Goal: Transaction & Acquisition: Book appointment/travel/reservation

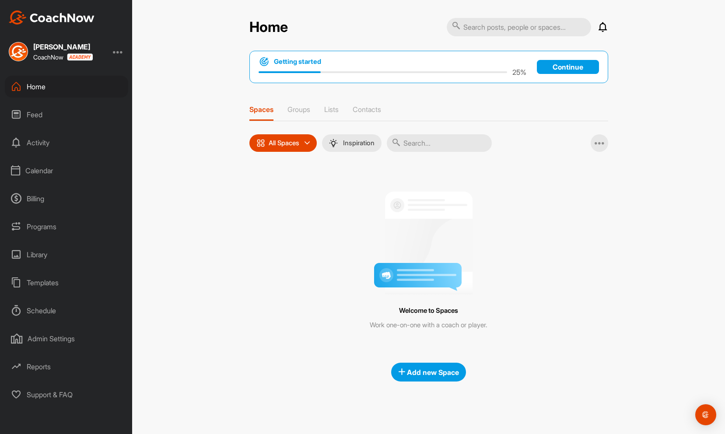
click at [43, 202] on div "Billing" at bounding box center [66, 199] width 123 height 22
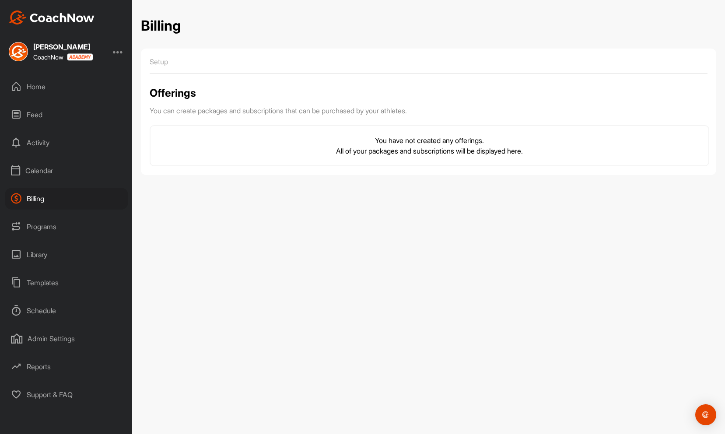
click at [40, 199] on div "Billing" at bounding box center [66, 199] width 123 height 22
click at [49, 171] on div "Calendar" at bounding box center [66, 171] width 123 height 22
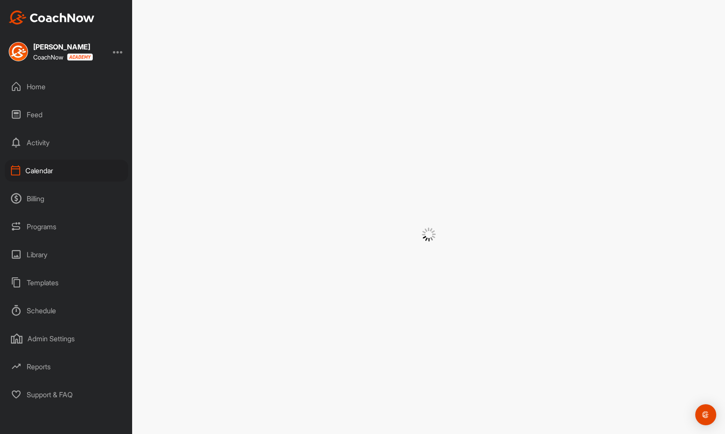
click at [44, 199] on div "Billing" at bounding box center [66, 199] width 123 height 22
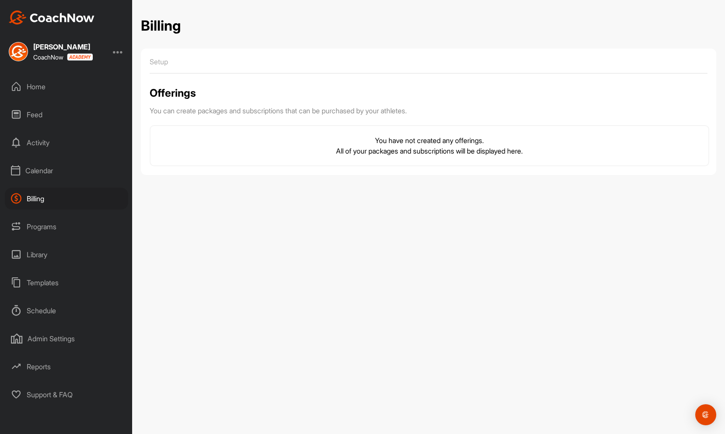
click at [37, 90] on div "Home" at bounding box center [66, 87] width 123 height 22
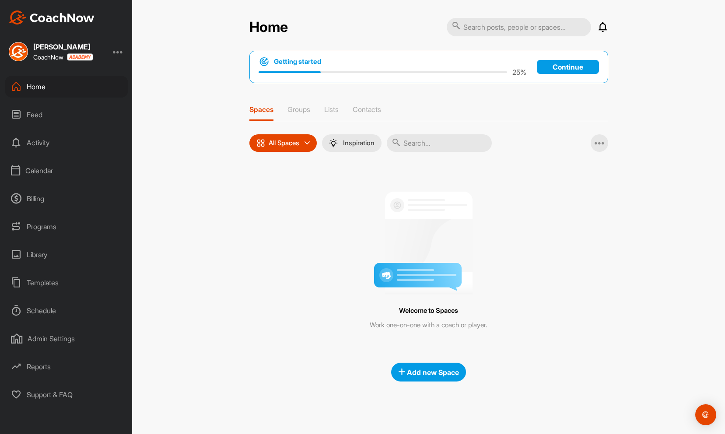
click at [34, 200] on div "Billing" at bounding box center [66, 199] width 123 height 22
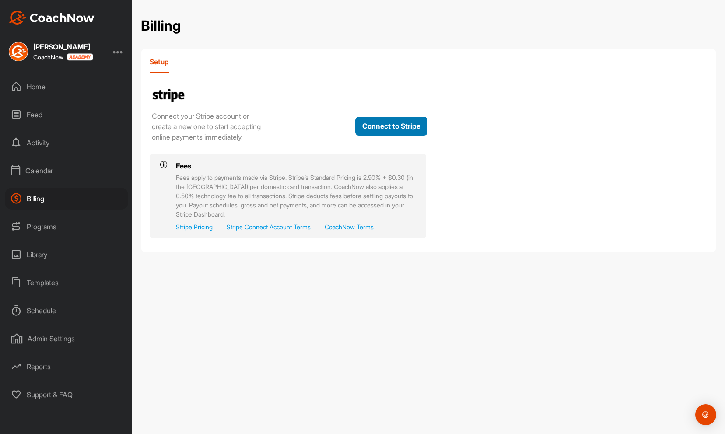
click at [375, 134] on button "Connect to Stripe" at bounding box center [391, 126] width 72 height 19
click at [390, 128] on button "Connect to Stripe" at bounding box center [391, 126] width 72 height 19
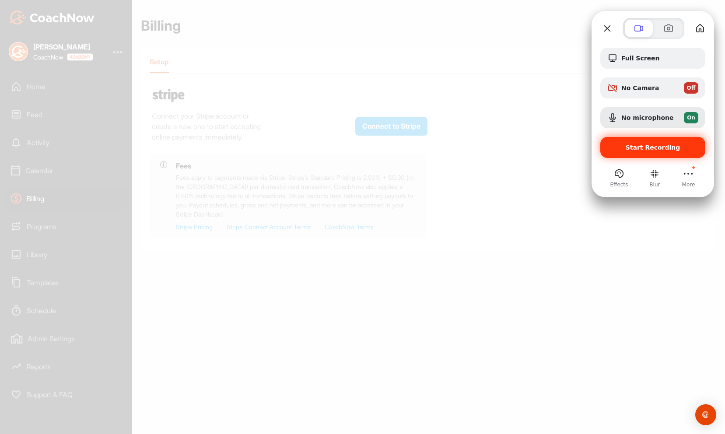
click at [647, 154] on div "Start Recording" at bounding box center [653, 147] width 105 height 21
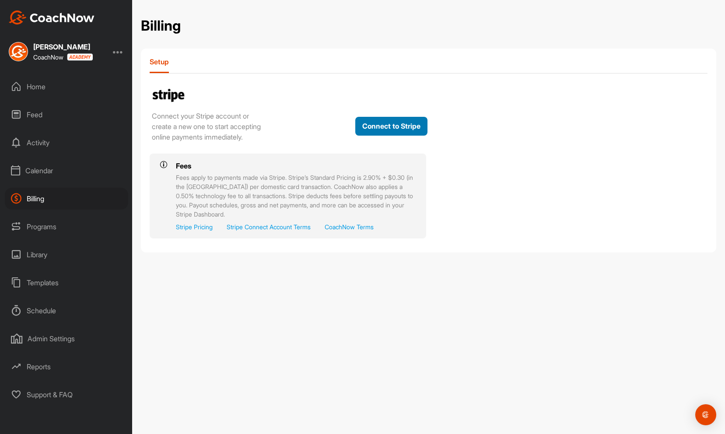
click at [369, 130] on button "Connect to Stripe" at bounding box center [391, 126] width 72 height 19
click at [386, 130] on button "Connect to Stripe" at bounding box center [391, 126] width 72 height 19
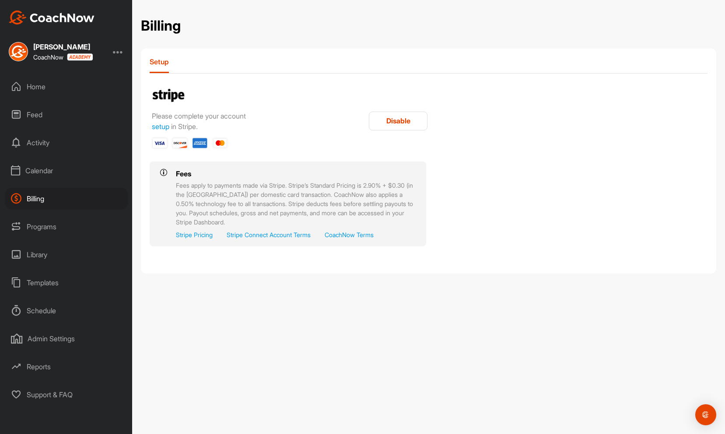
click at [43, 204] on div "Billing" at bounding box center [66, 199] width 123 height 22
click at [161, 125] on link "setup" at bounding box center [161, 126] width 18 height 9
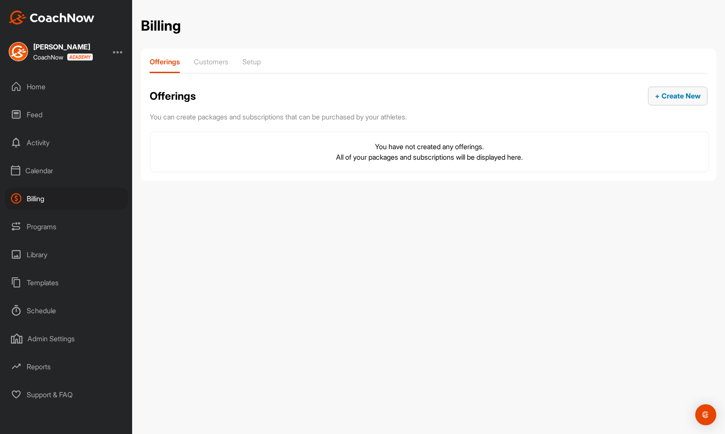
click at [664, 95] on span "+ Create New" at bounding box center [678, 95] width 46 height 9
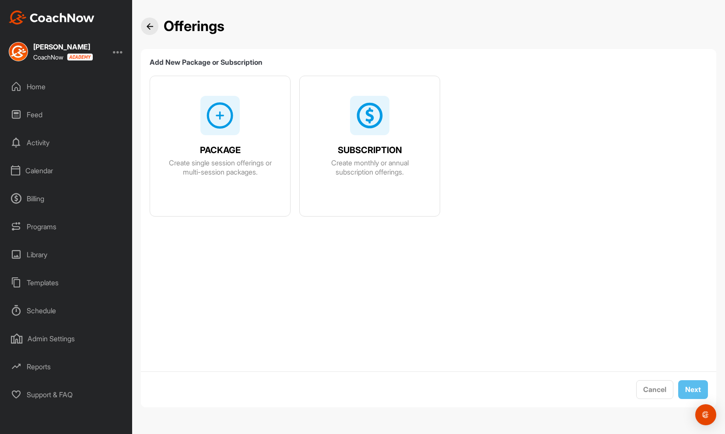
click at [202, 130] on div at bounding box center [220, 115] width 39 height 39
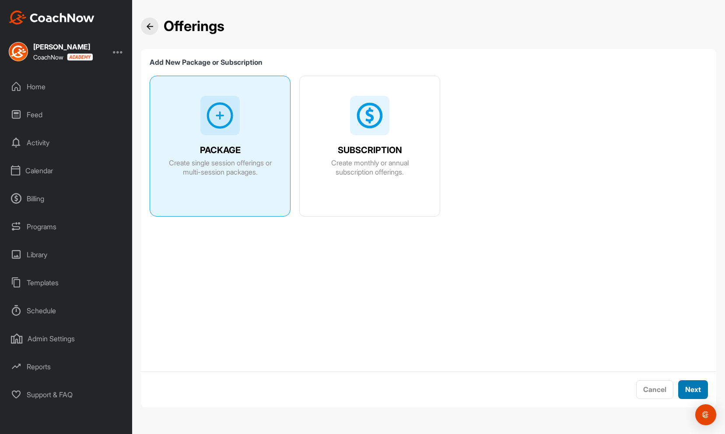
click at [687, 385] on span "Next" at bounding box center [694, 389] width 16 height 9
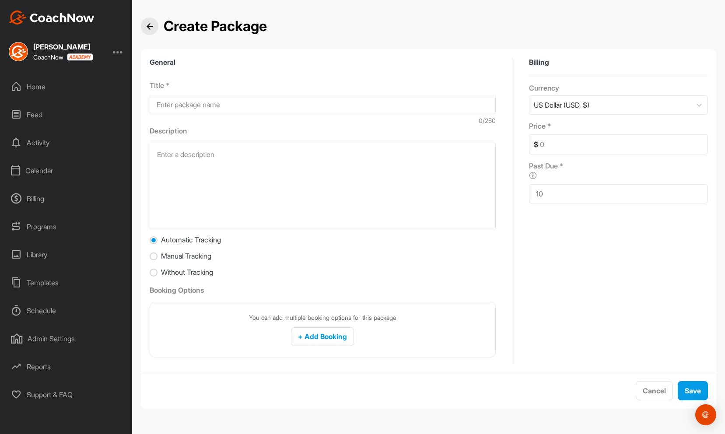
click at [34, 171] on div "Calendar" at bounding box center [66, 171] width 123 height 22
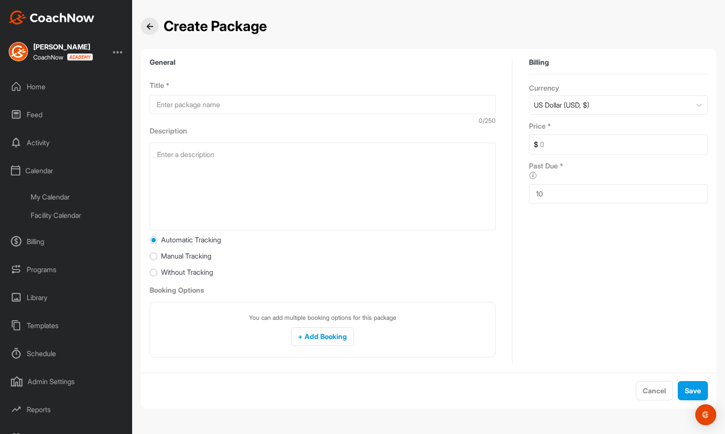
click at [46, 194] on div "My Calendar" at bounding box center [77, 197] width 104 height 18
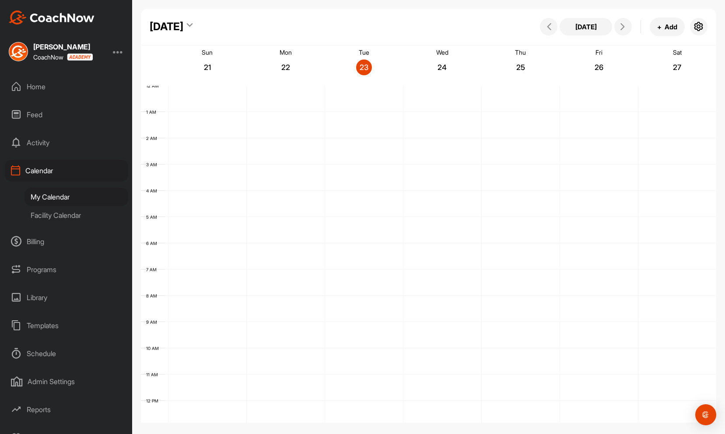
scroll to position [151, 0]
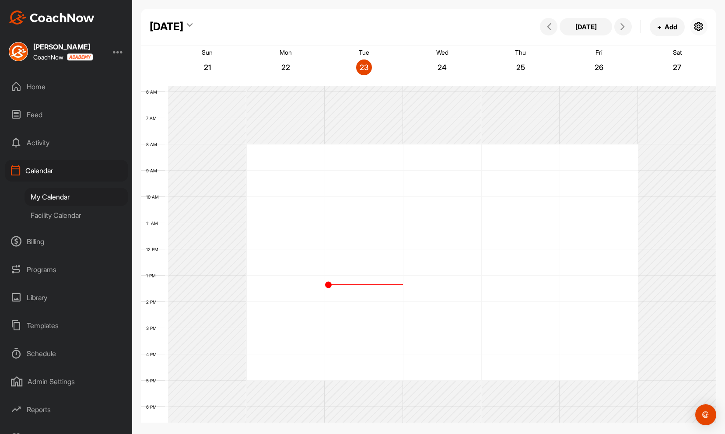
click at [698, 28] on icon "button" at bounding box center [699, 26] width 11 height 11
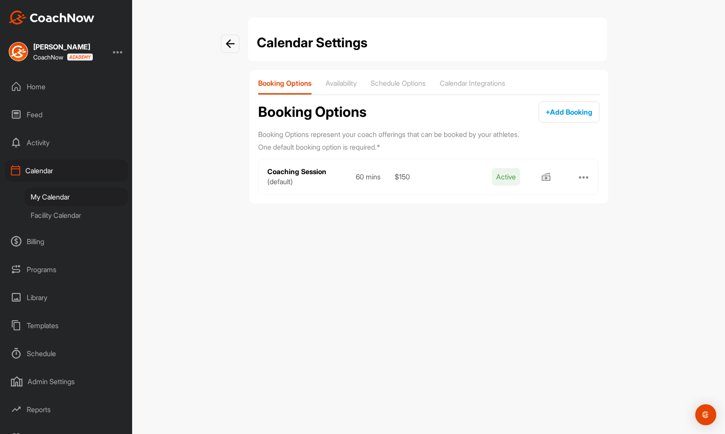
click at [584, 176] on div at bounding box center [584, 177] width 11 height 11
click at [483, 186] on div "Edit" at bounding box center [485, 187] width 13 height 9
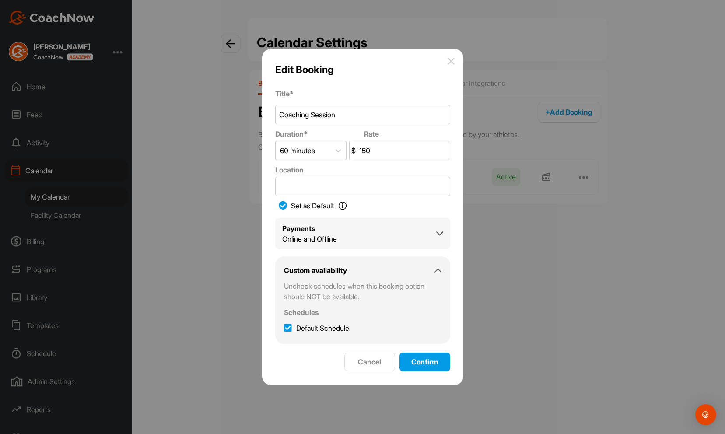
click at [382, 237] on div "Payments Online and Offline" at bounding box center [362, 233] width 161 height 21
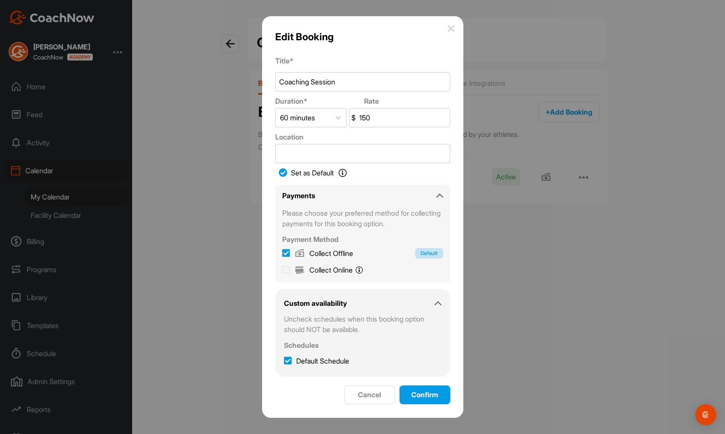
click at [286, 271] on icon at bounding box center [286, 270] width 8 height 9
click at [286, 271] on input "Collect Online You will pay online with Stripe." at bounding box center [286, 269] width 8 height 8
checkbox input "true"
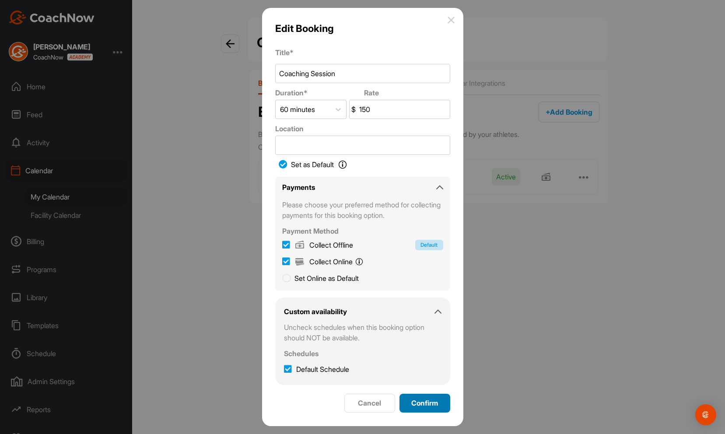
click at [421, 401] on span "Confirm" at bounding box center [425, 403] width 27 height 9
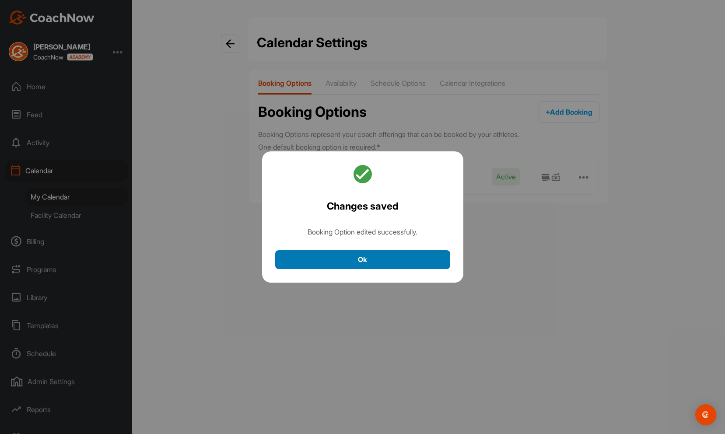
click at [369, 257] on button "Ok" at bounding box center [362, 259] width 175 height 19
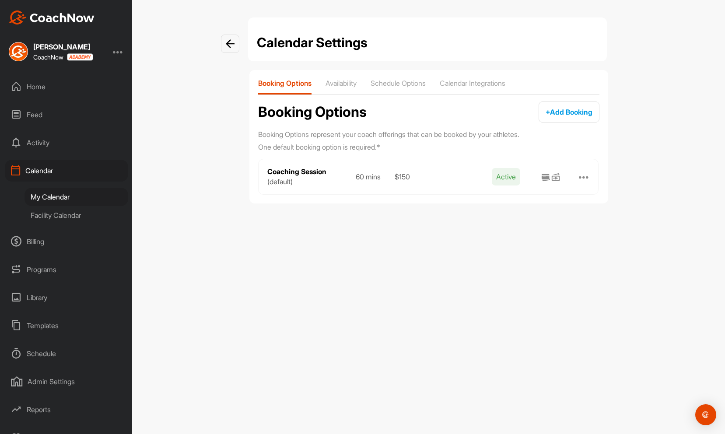
click at [42, 243] on div "Billing" at bounding box center [66, 242] width 123 height 22
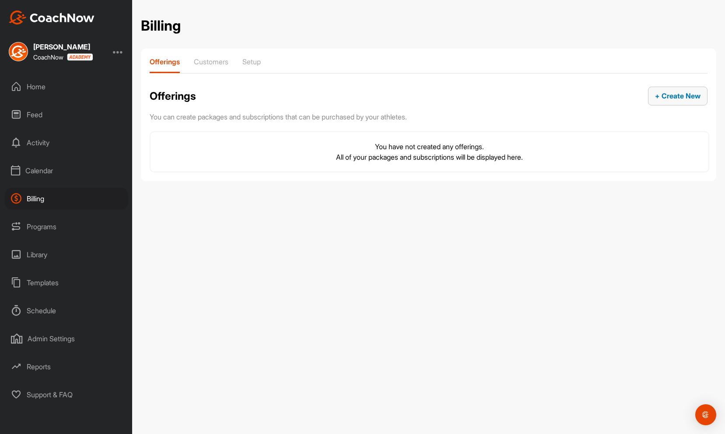
click at [669, 101] on div "+ Create New" at bounding box center [678, 96] width 46 height 11
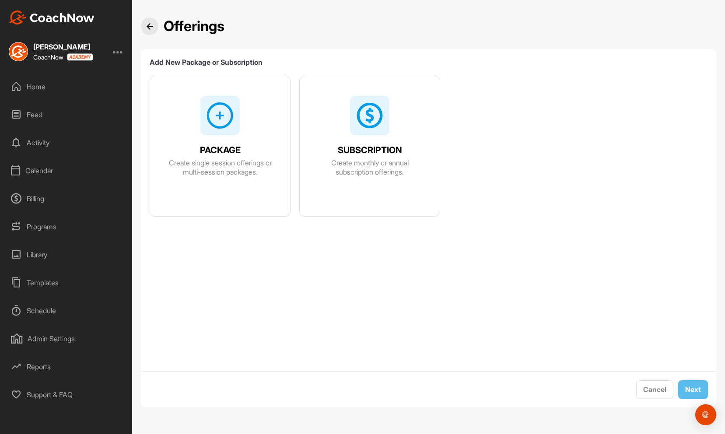
click at [222, 142] on div "PACKAGE Create single session offerings or multi-session packages." at bounding box center [220, 158] width 140 height 38
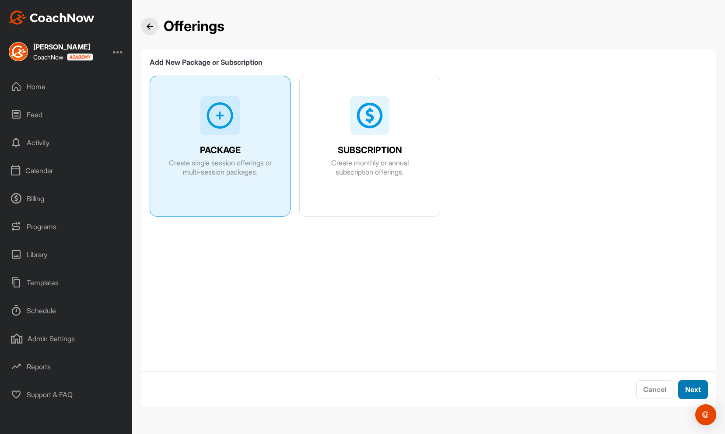
click at [691, 391] on span "Next" at bounding box center [694, 389] width 16 height 9
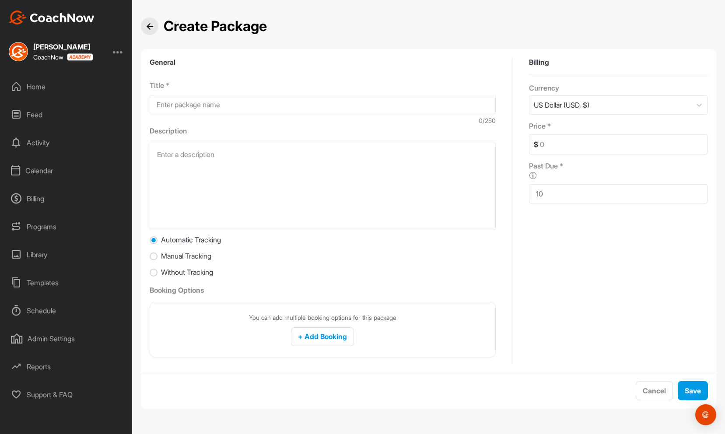
click at [220, 99] on input at bounding box center [323, 104] width 346 height 19
type input "Test"
click at [315, 337] on span "+ Add Booking" at bounding box center [322, 336] width 49 height 9
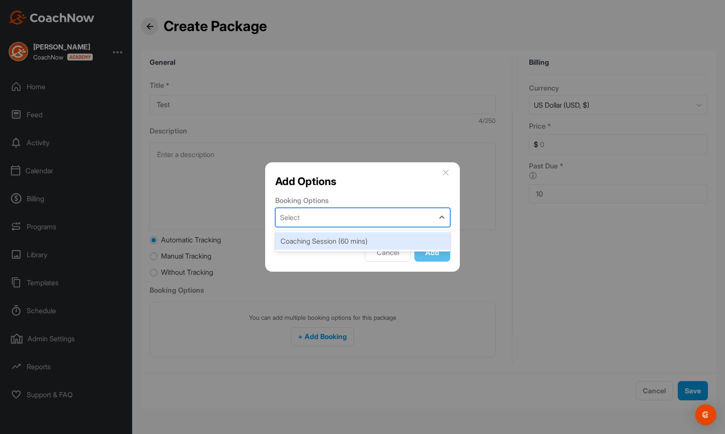
click at [349, 218] on div "Select" at bounding box center [355, 217] width 158 height 18
click at [334, 246] on div "Coaching Session (60 mins)" at bounding box center [362, 241] width 175 height 18
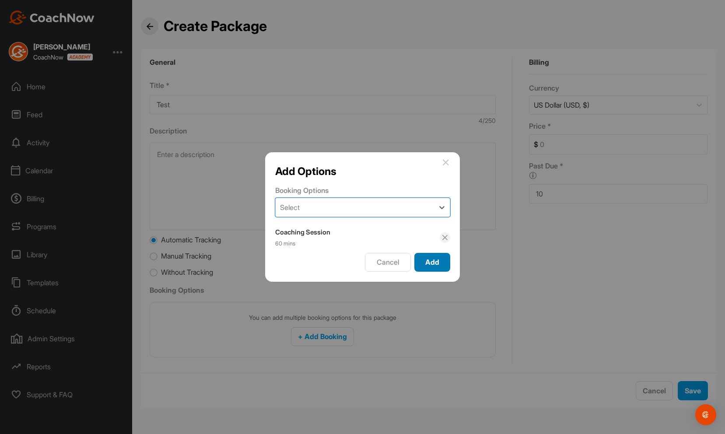
click at [429, 256] on button "Add" at bounding box center [433, 262] width 36 height 19
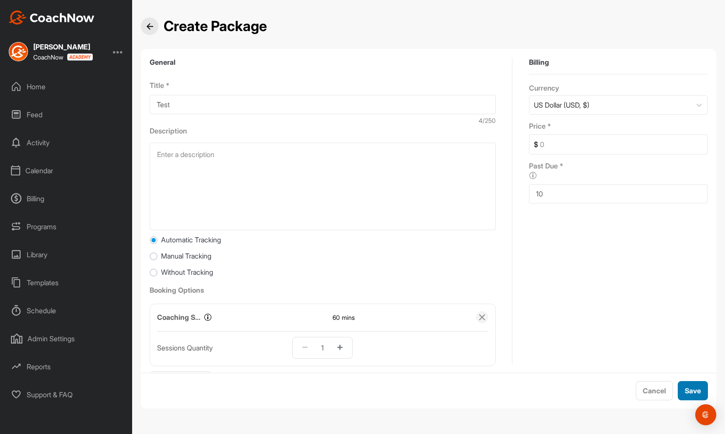
click at [693, 388] on span "Save" at bounding box center [693, 391] width 16 height 9
type input "0"
click at [692, 389] on span "Save" at bounding box center [693, 391] width 16 height 9
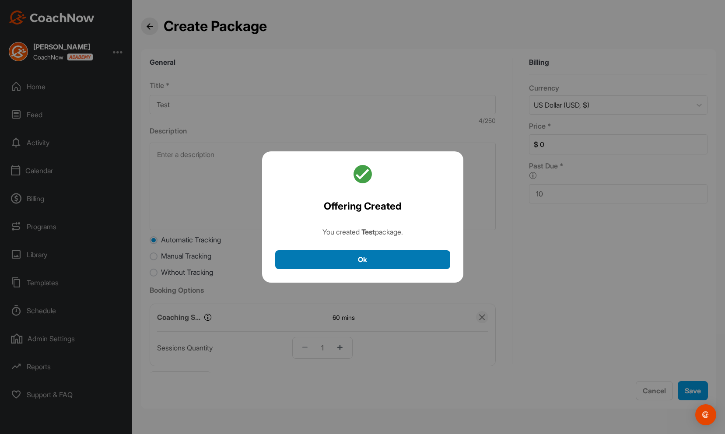
click at [405, 257] on button "Ok" at bounding box center [362, 259] width 175 height 19
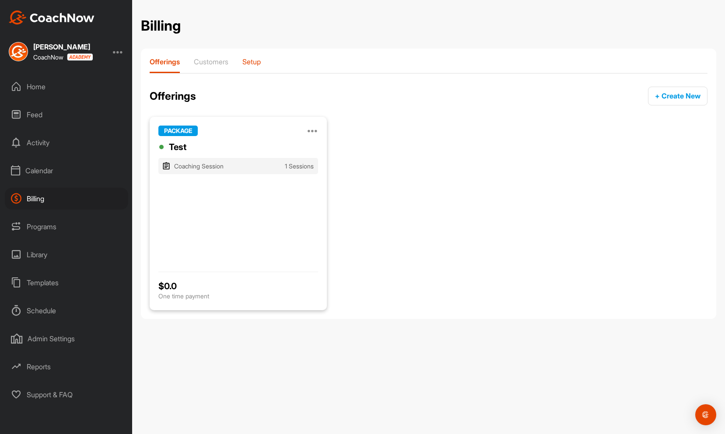
click at [258, 59] on p "Setup" at bounding box center [252, 61] width 18 height 9
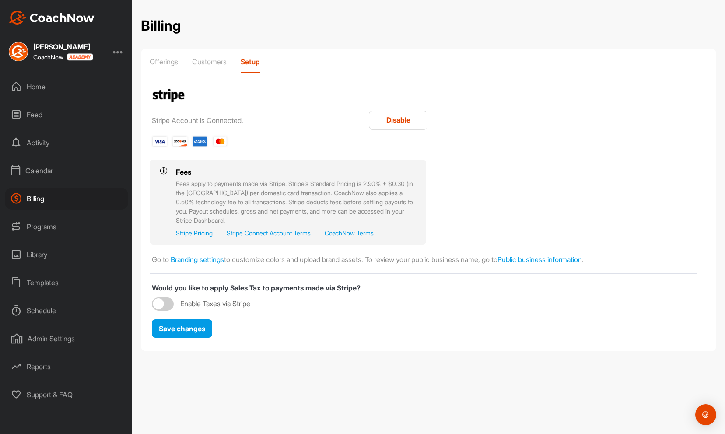
click at [42, 175] on div "Calendar" at bounding box center [66, 171] width 123 height 22
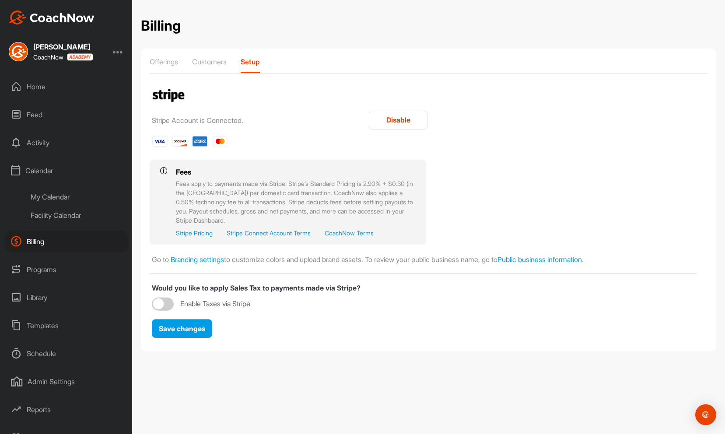
click at [54, 199] on div "My Calendar" at bounding box center [77, 197] width 104 height 18
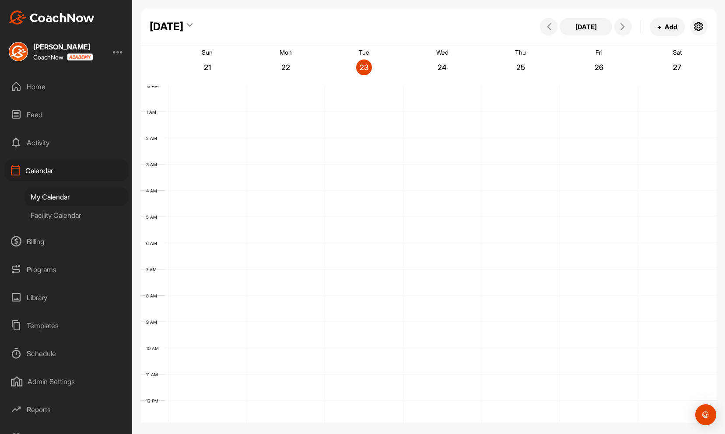
scroll to position [151, 0]
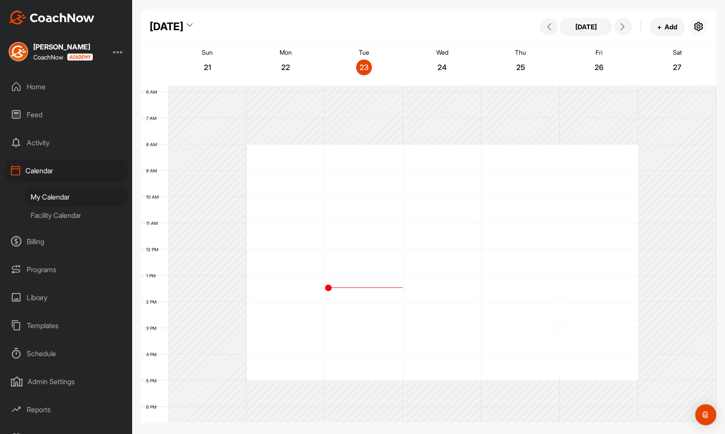
click at [700, 26] on icon "button" at bounding box center [699, 26] width 11 height 11
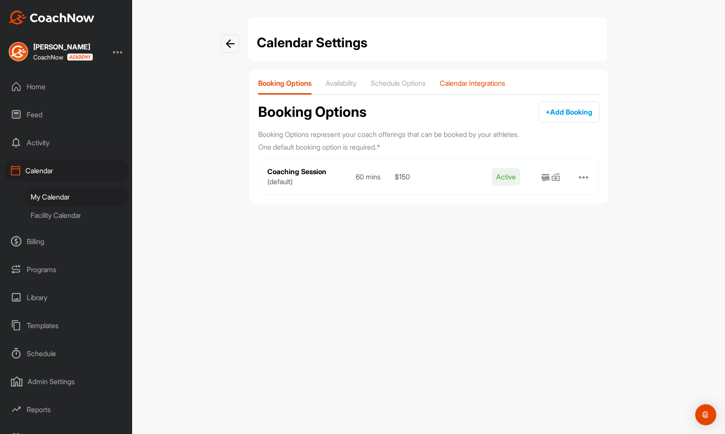
click at [500, 79] on p "Calendar Integrations" at bounding box center [473, 83] width 66 height 9
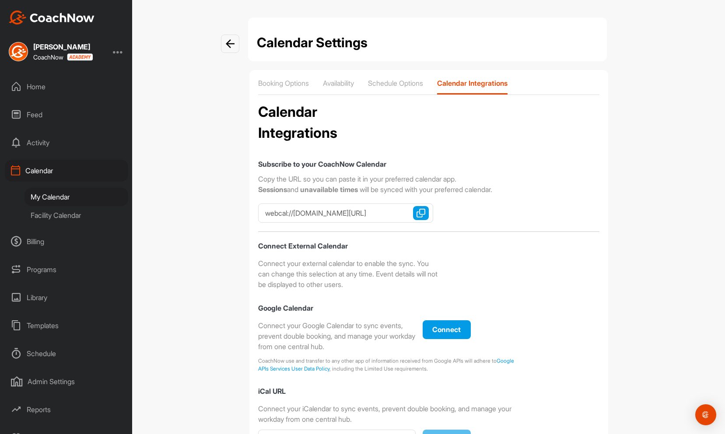
scroll to position [123, 0]
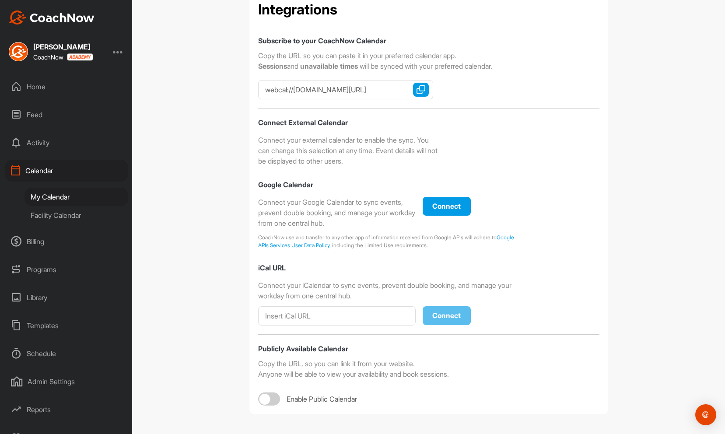
click at [266, 399] on div at bounding box center [264, 399] width 11 height 11
checkbox input "true"
click at [419, 422] on img "button" at bounding box center [421, 424] width 9 height 9
click at [120, 50] on div at bounding box center [118, 51] width 11 height 11
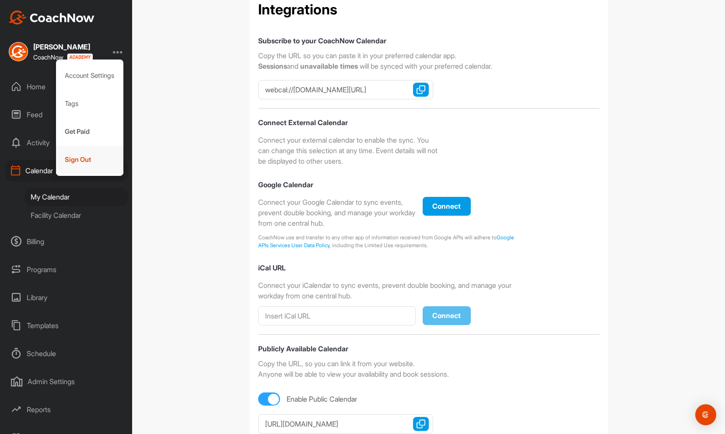
click at [87, 159] on div "Sign Out" at bounding box center [90, 160] width 68 height 28
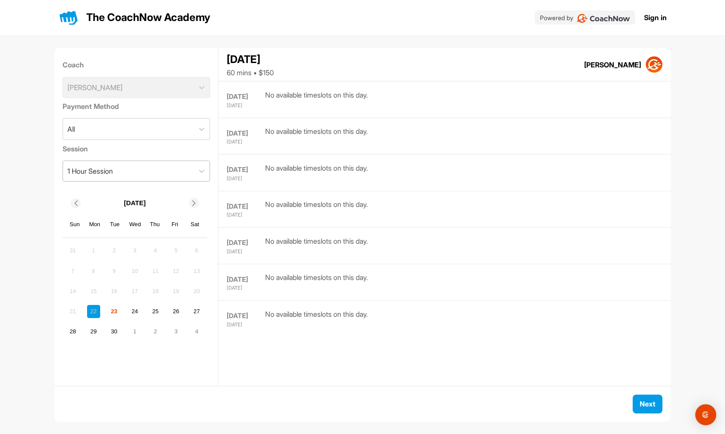
click at [192, 173] on div "1 Hour Session" at bounding box center [128, 171] width 131 height 20
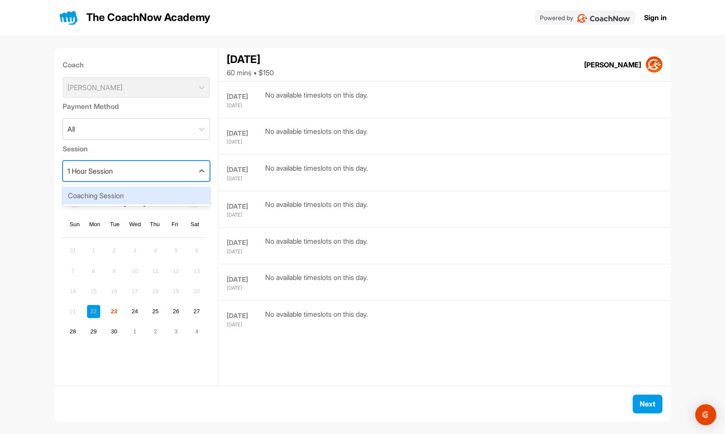
click at [176, 190] on div "Coaching Session" at bounding box center [137, 196] width 148 height 18
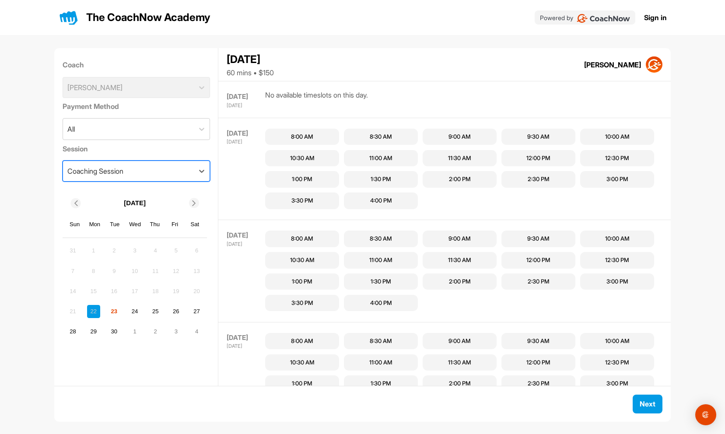
click at [545, 283] on div "2:30 PM" at bounding box center [539, 282] width 22 height 9
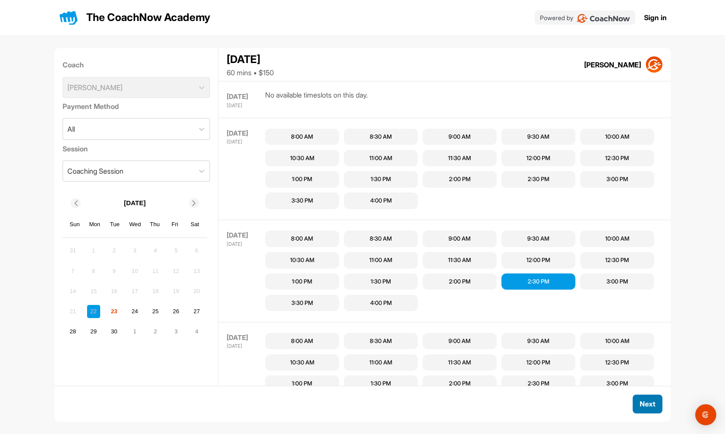
click at [640, 401] on span "Next" at bounding box center [648, 404] width 16 height 9
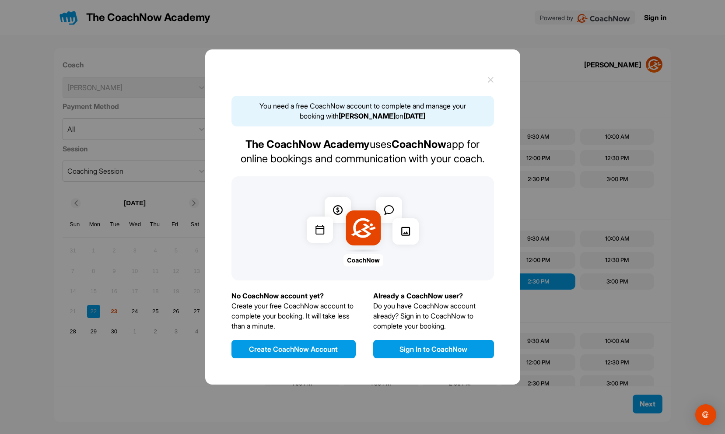
click at [489, 79] on icon at bounding box center [491, 80] width 7 height 7
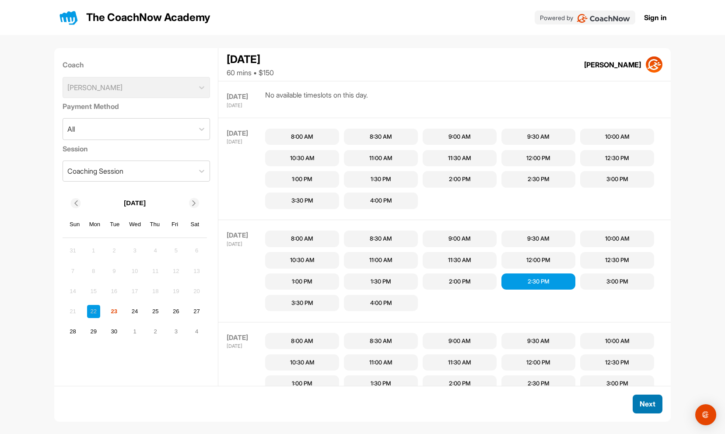
click at [645, 405] on span "Next" at bounding box center [648, 404] width 16 height 9
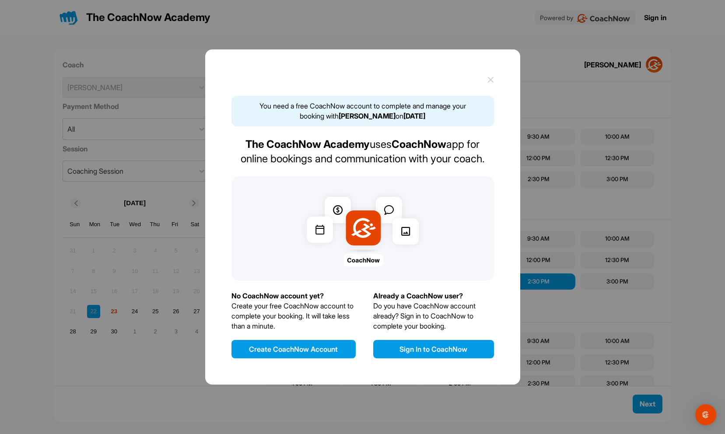
click at [297, 347] on button "Create CoachNow Account" at bounding box center [294, 349] width 124 height 18
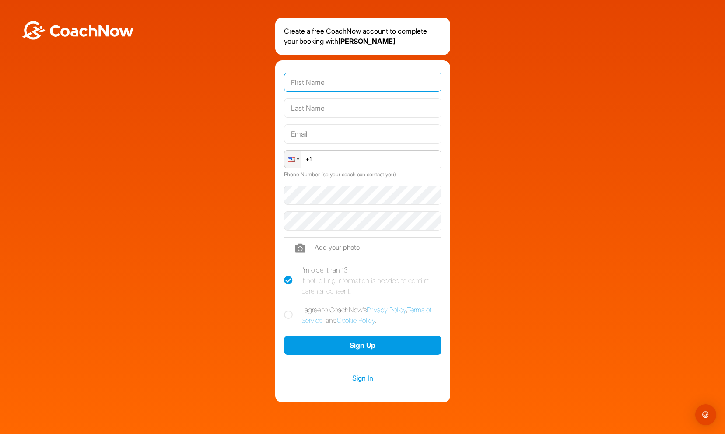
click at [322, 80] on input "text" at bounding box center [363, 82] width 158 height 19
type input "Laura Academy"
click at [320, 103] on input "text" at bounding box center [363, 108] width 158 height 19
type input "Test"
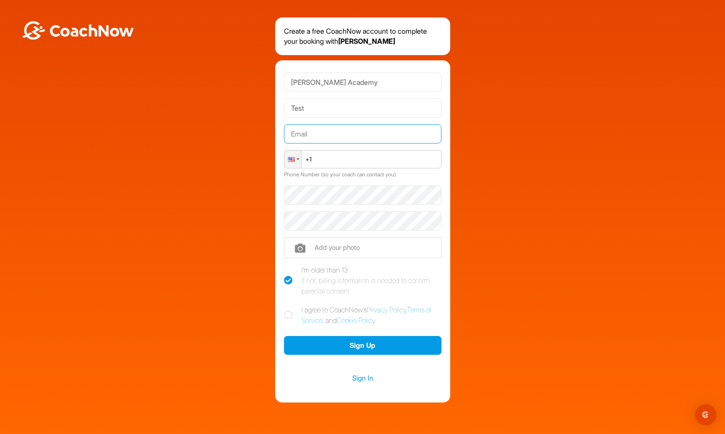
click at [303, 137] on input "text" at bounding box center [363, 133] width 158 height 19
type input "aberlin+lauraacademyt@coachnow.io"
click at [332, 156] on input "+1" at bounding box center [363, 159] width 158 height 18
type input "+1 (555) 555-5555"
click at [292, 315] on label "I agree to CoachNow's Privacy Policy , Terms of Service , and Cookie Policy ." at bounding box center [363, 315] width 158 height 21
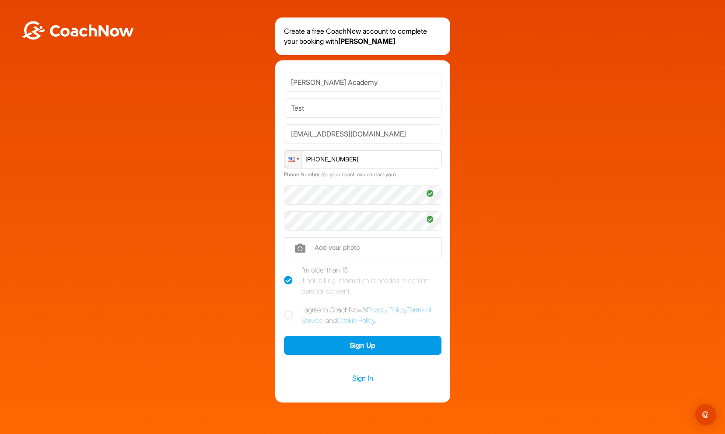
click at [290, 310] on input "I agree to CoachNow's Privacy Policy , Terms of Service , and Cookie Policy ." at bounding box center [287, 308] width 6 height 6
checkbox input "true"
click at [341, 351] on button "Sign Up" at bounding box center [363, 345] width 158 height 19
click at [348, 346] on button "Sign Up" at bounding box center [363, 345] width 158 height 19
click at [365, 349] on button "Sign Up" at bounding box center [363, 345] width 158 height 19
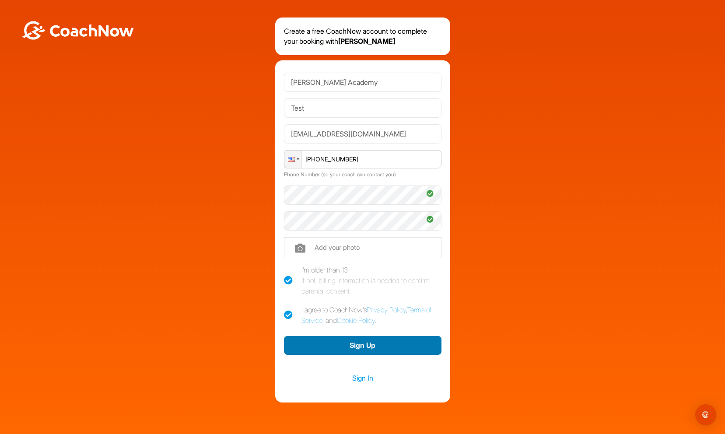
click at [358, 349] on button "Sign Up" at bounding box center [363, 345] width 158 height 19
click at [359, 345] on button "Sign Up" at bounding box center [363, 345] width 158 height 19
click at [350, 348] on button "Sign Up" at bounding box center [363, 345] width 158 height 19
click at [349, 345] on button "Sign Up" at bounding box center [363, 345] width 158 height 19
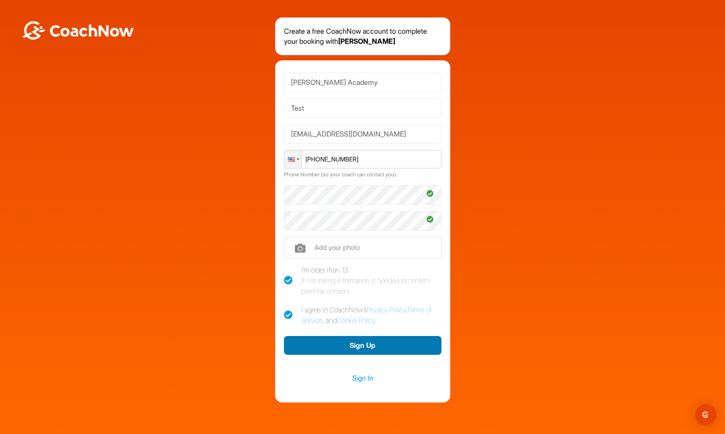
click at [349, 345] on button "Sign Up" at bounding box center [363, 345] width 158 height 19
